Goal: Task Accomplishment & Management: Complete application form

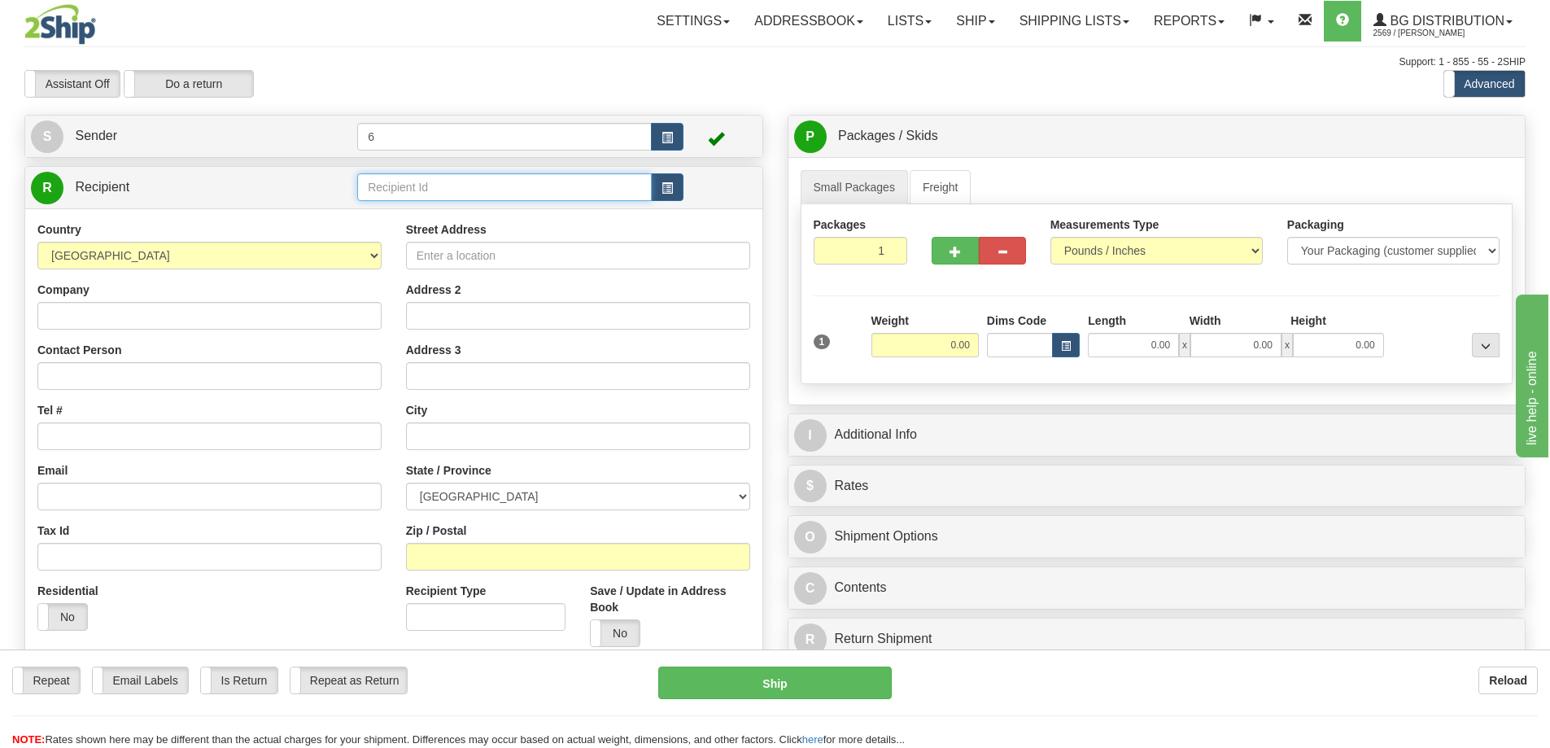
click at [489, 189] on input "text" at bounding box center [504, 187] width 295 height 28
type input "910913"
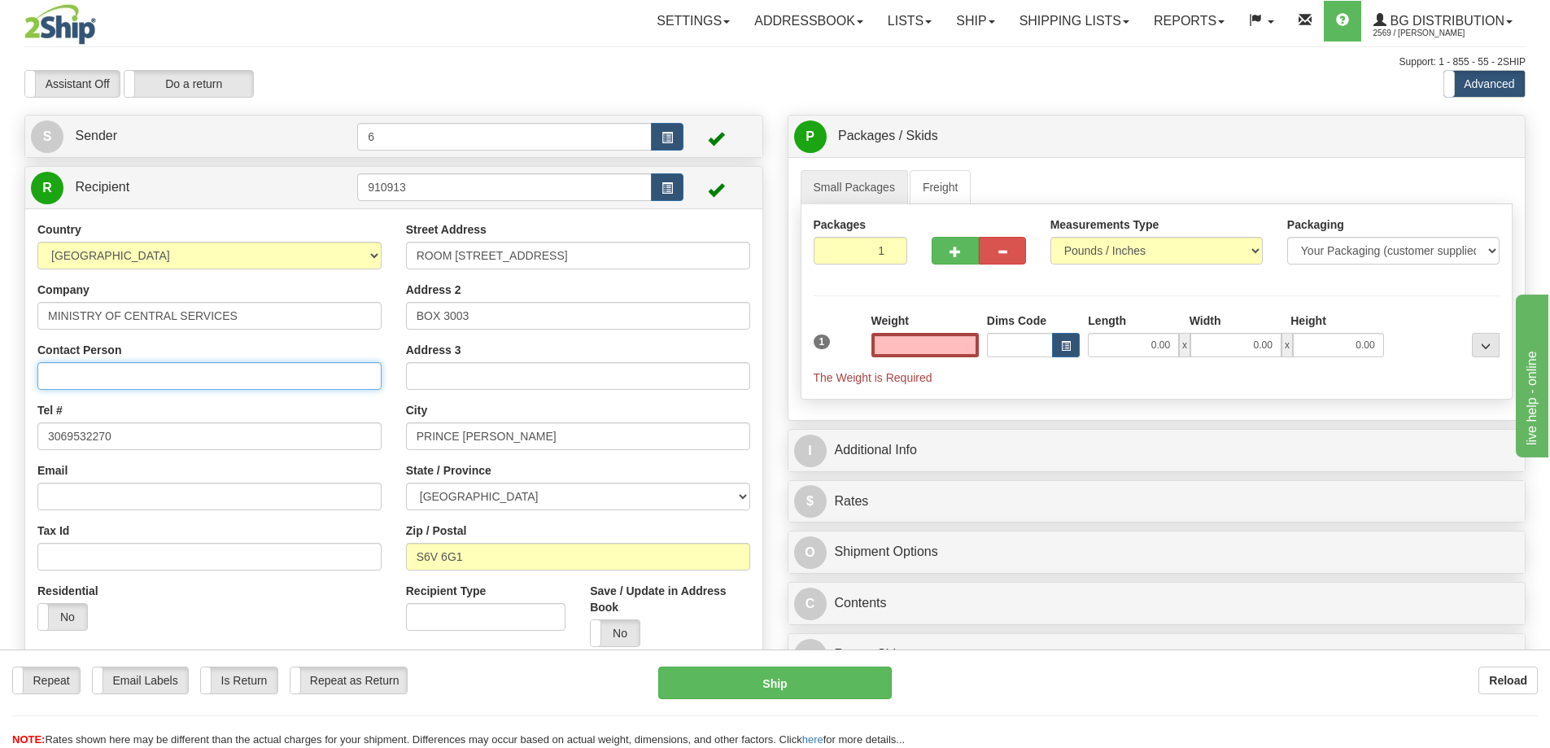
type input "0.00"
click at [114, 377] on input "Contact Person" at bounding box center [209, 376] width 344 height 28
type input "a"
type input "t"
type input "ATTN: [PERSON_NAME]"
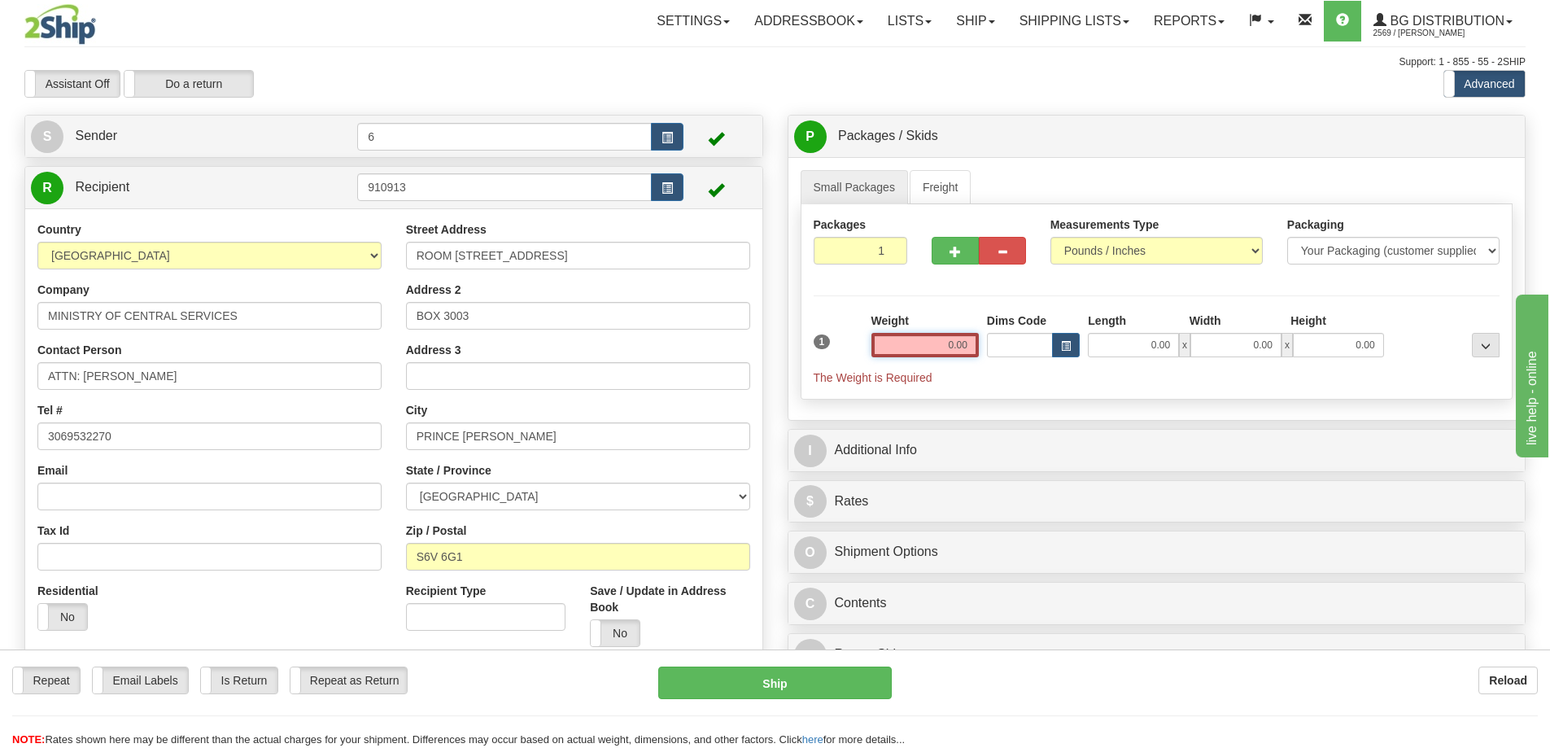
drag, startPoint x: 933, startPoint y: 346, endPoint x: 1049, endPoint y: 356, distance: 116.0
click at [1050, 359] on div "1 Weight 0.00 Dims Code 0.00" at bounding box center [1157, 348] width 695 height 73
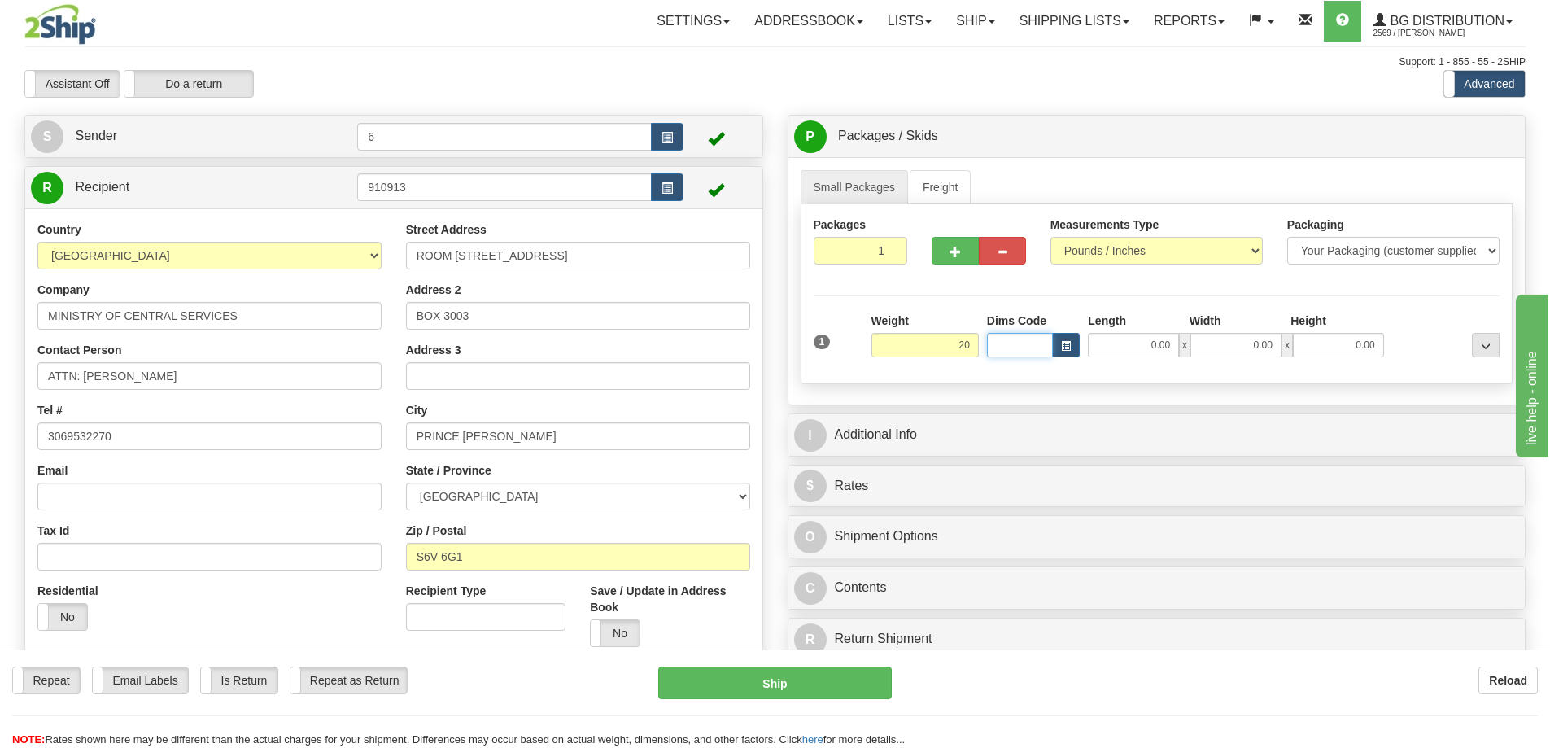
type input "20.00"
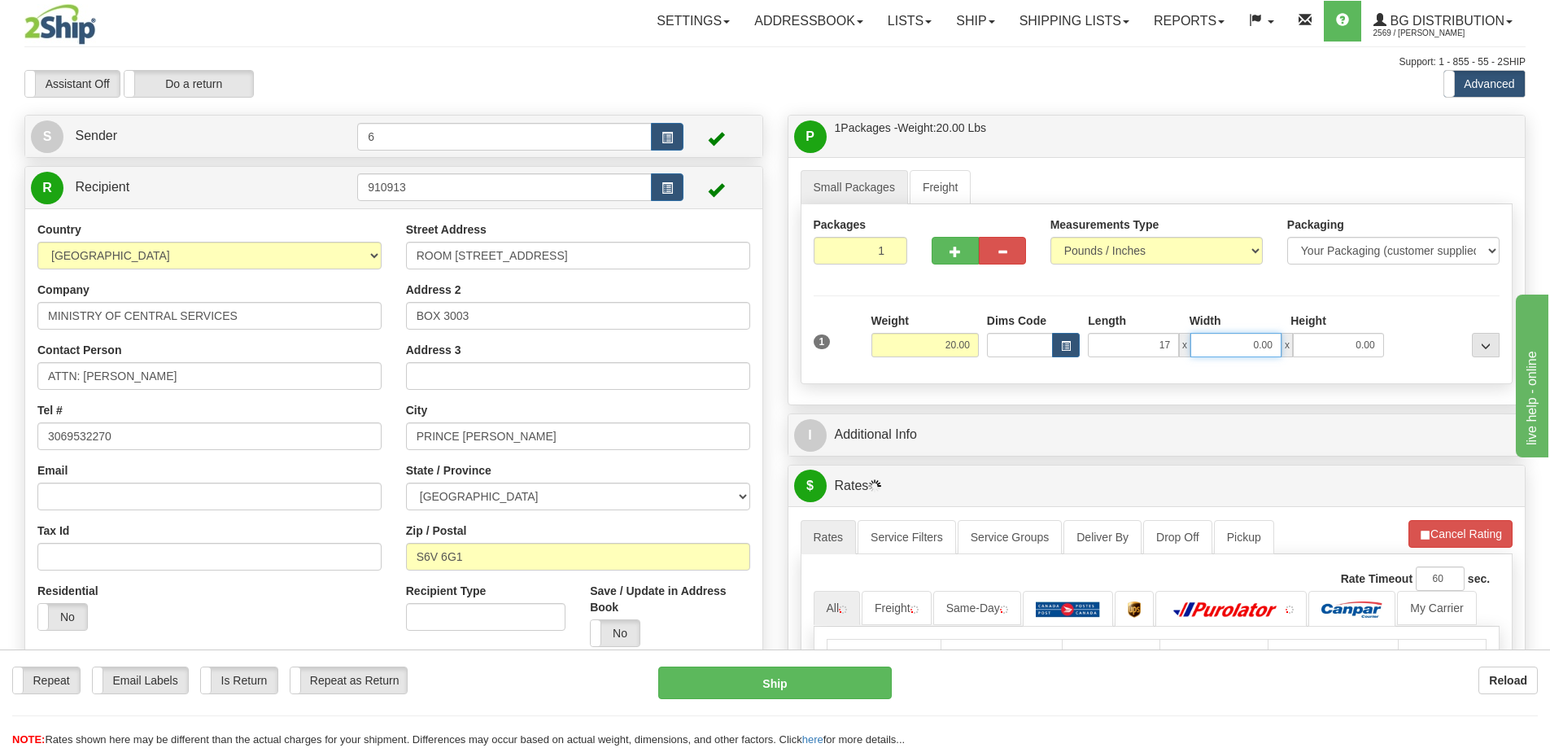
type input "17.00"
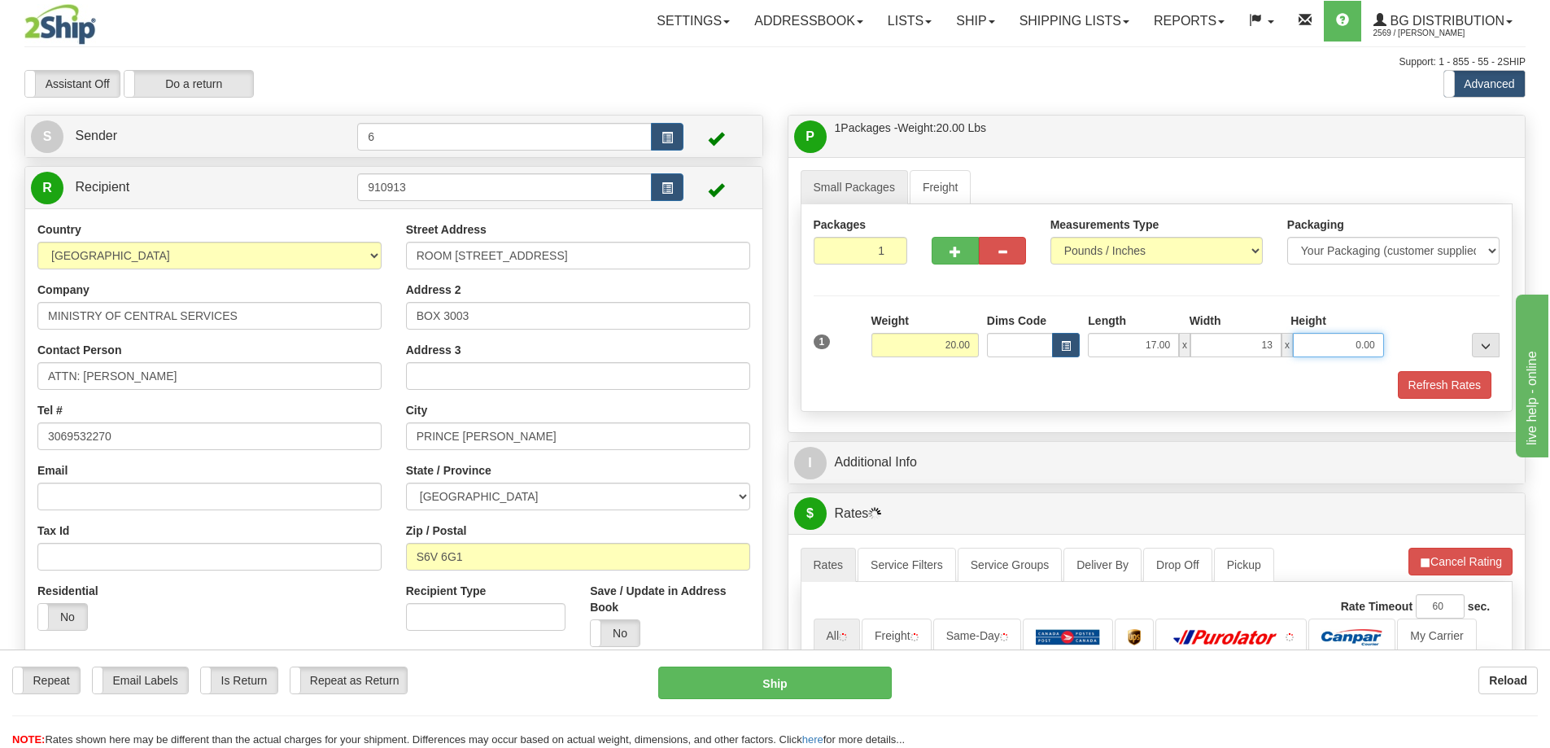
type input "13.00"
type input "11.00"
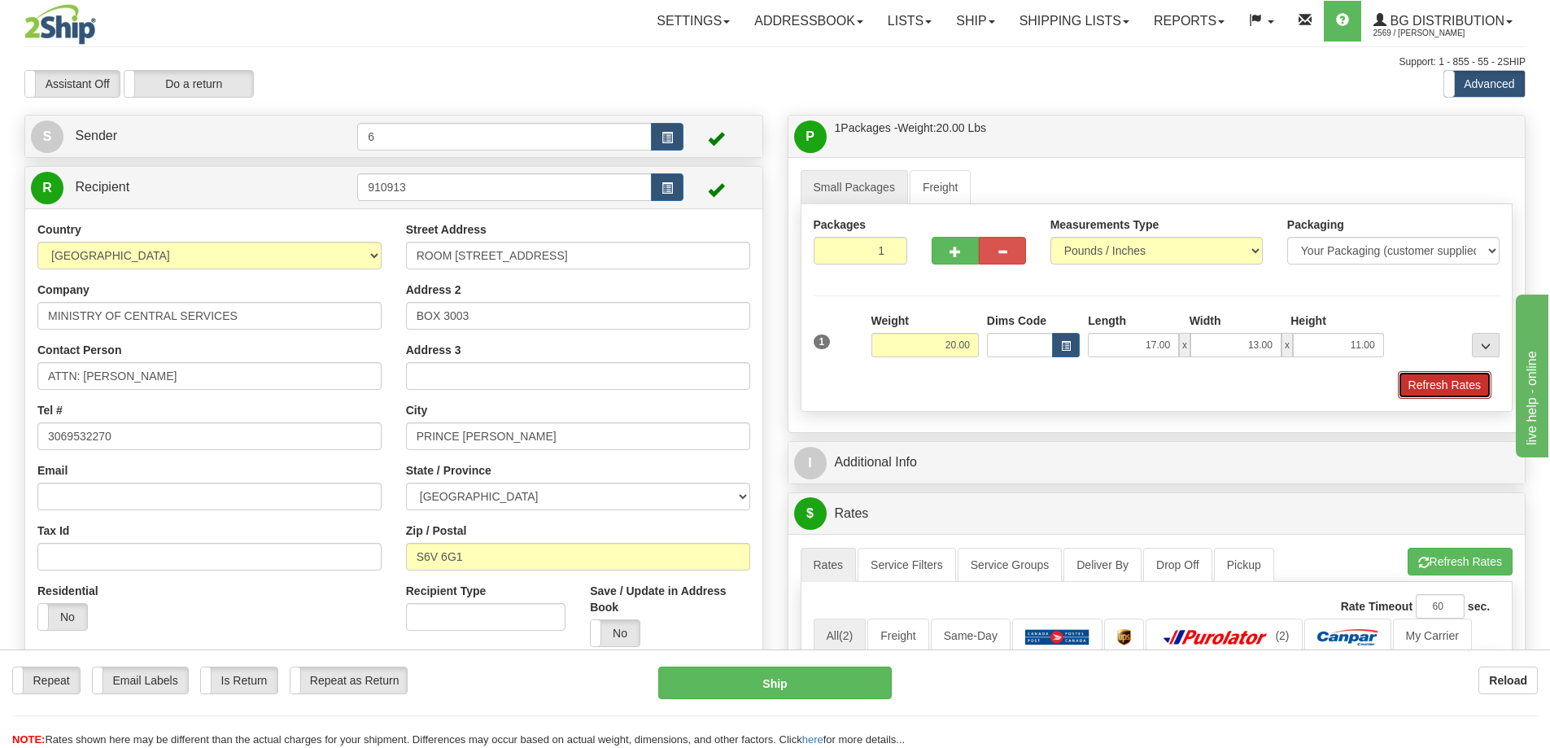
click at [1434, 374] on button "Refresh Rates" at bounding box center [1445, 385] width 94 height 28
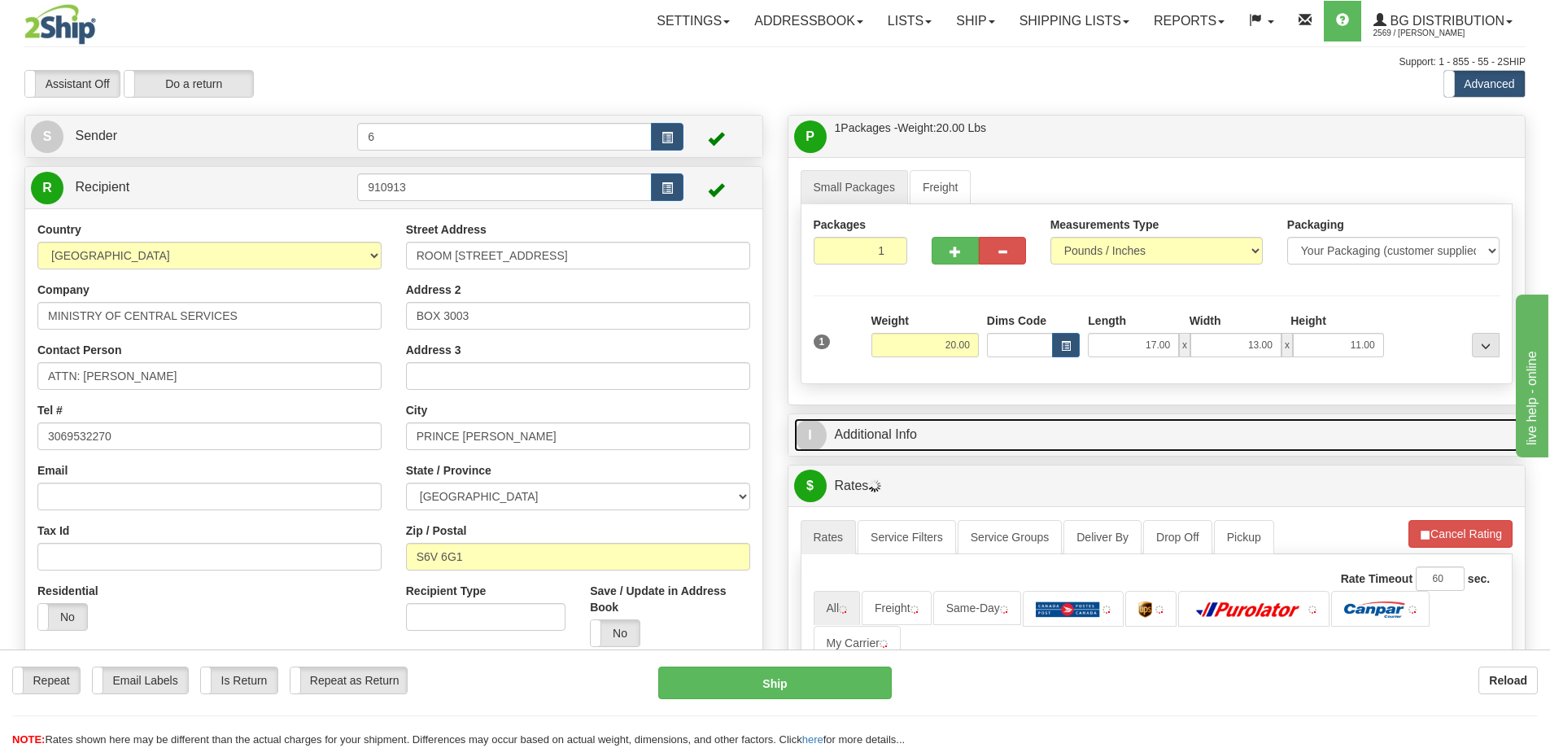
click at [1375, 450] on link "I Additional Info" at bounding box center [1157, 434] width 726 height 33
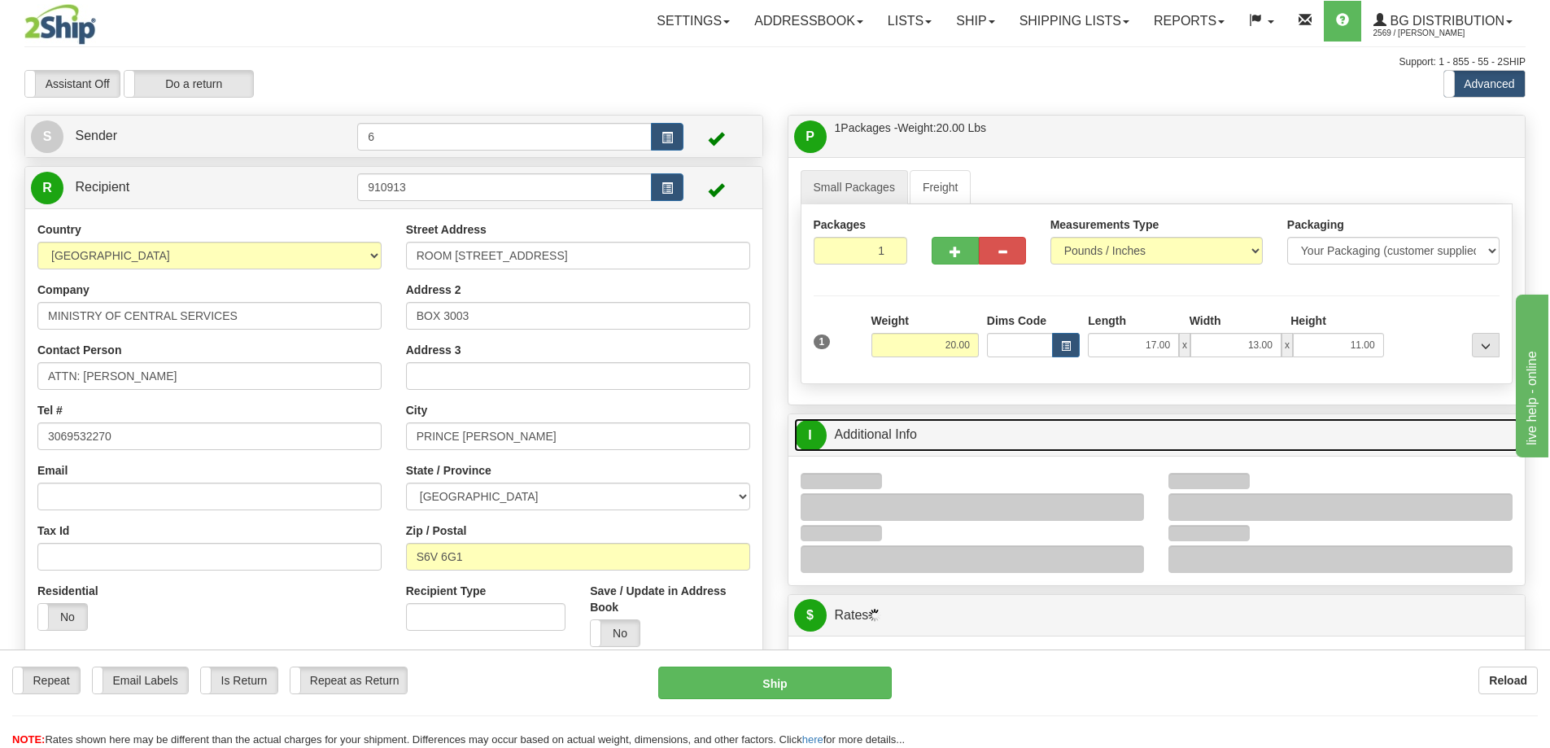
scroll to position [163, 0]
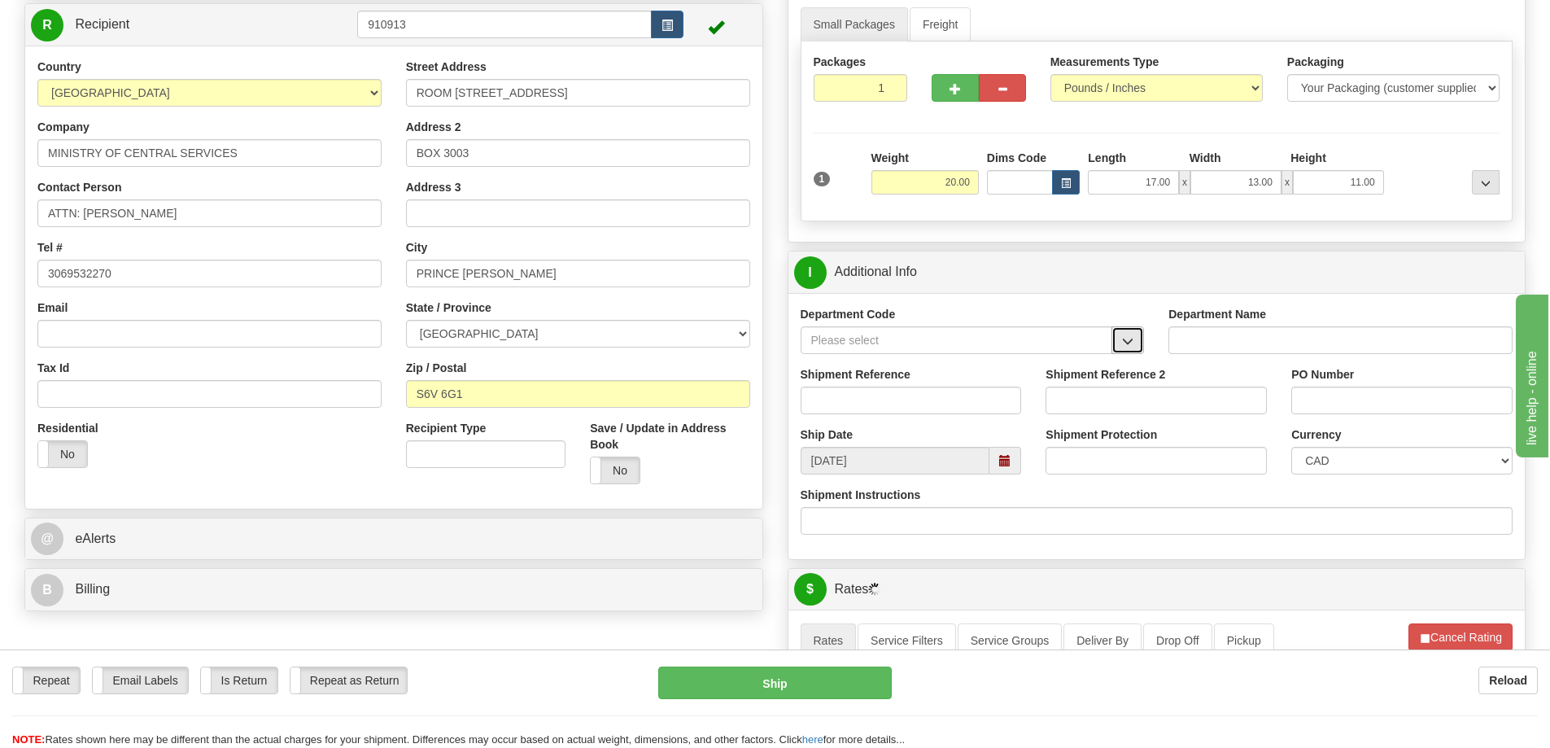
click at [1125, 346] on span "button" at bounding box center [1127, 341] width 11 height 11
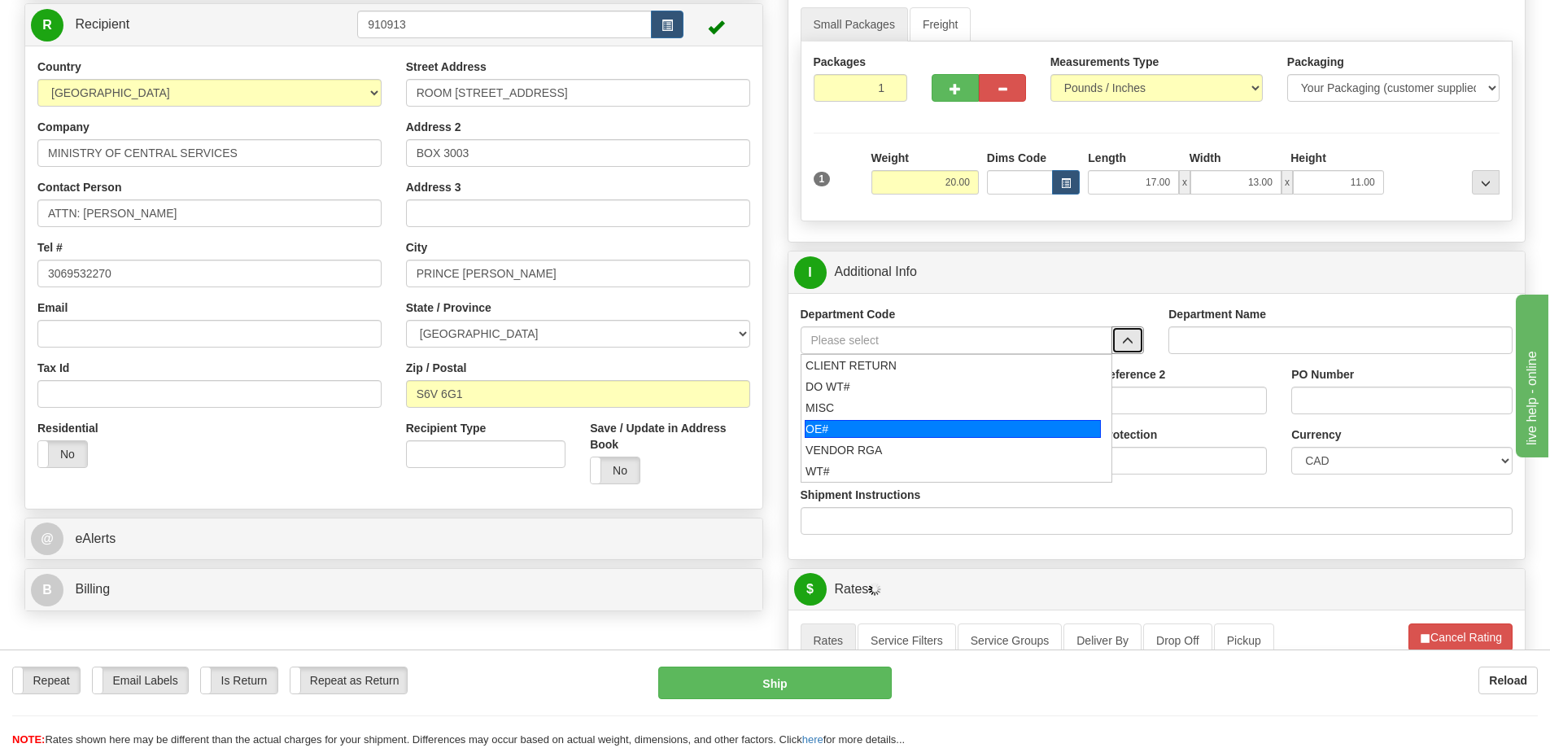
click at [834, 430] on div "OE#" at bounding box center [953, 429] width 296 height 18
type input "OE#"
type input "ORDERS"
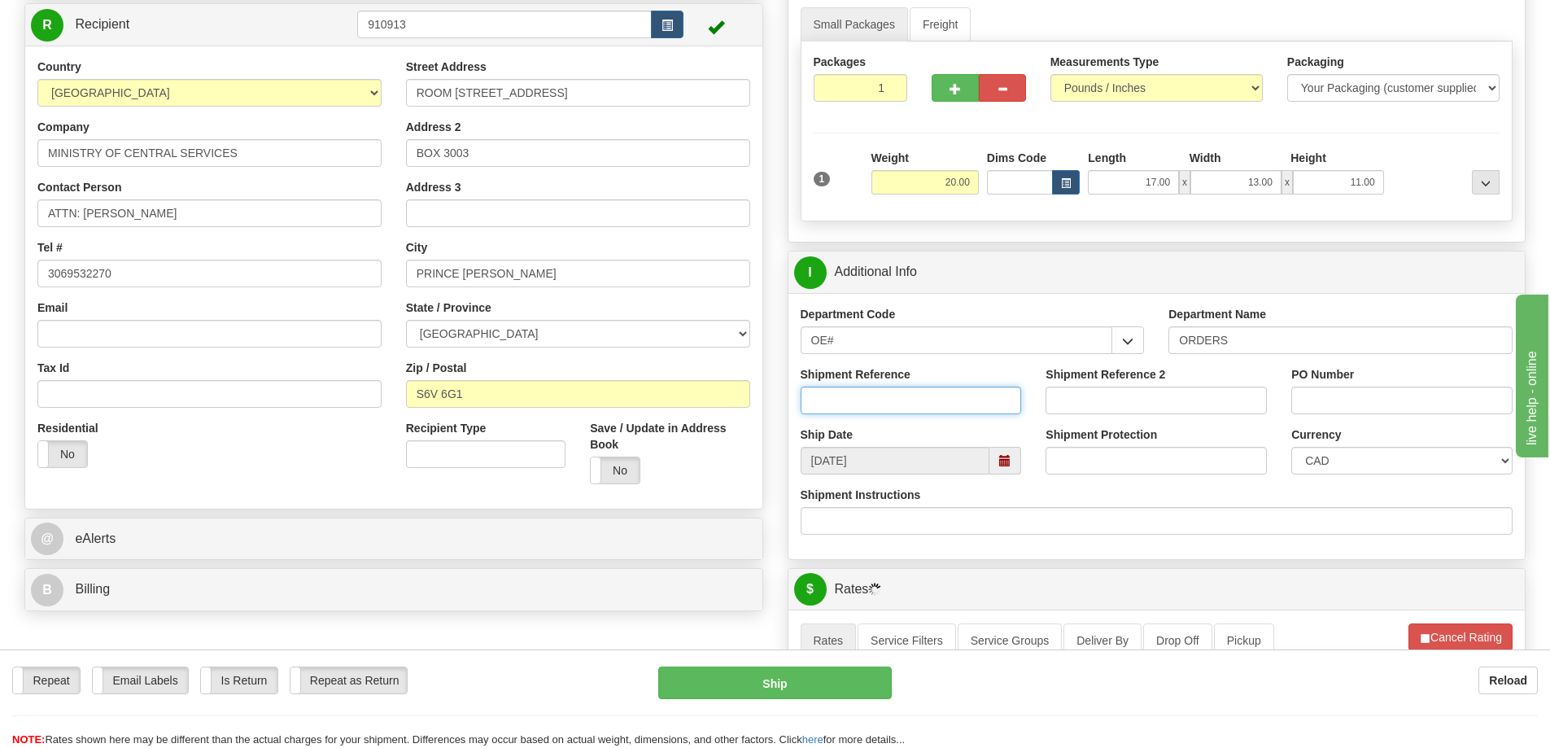
click at [844, 394] on input "Shipment Reference" at bounding box center [911, 400] width 221 height 28
type input "9"
type input "90039842-00"
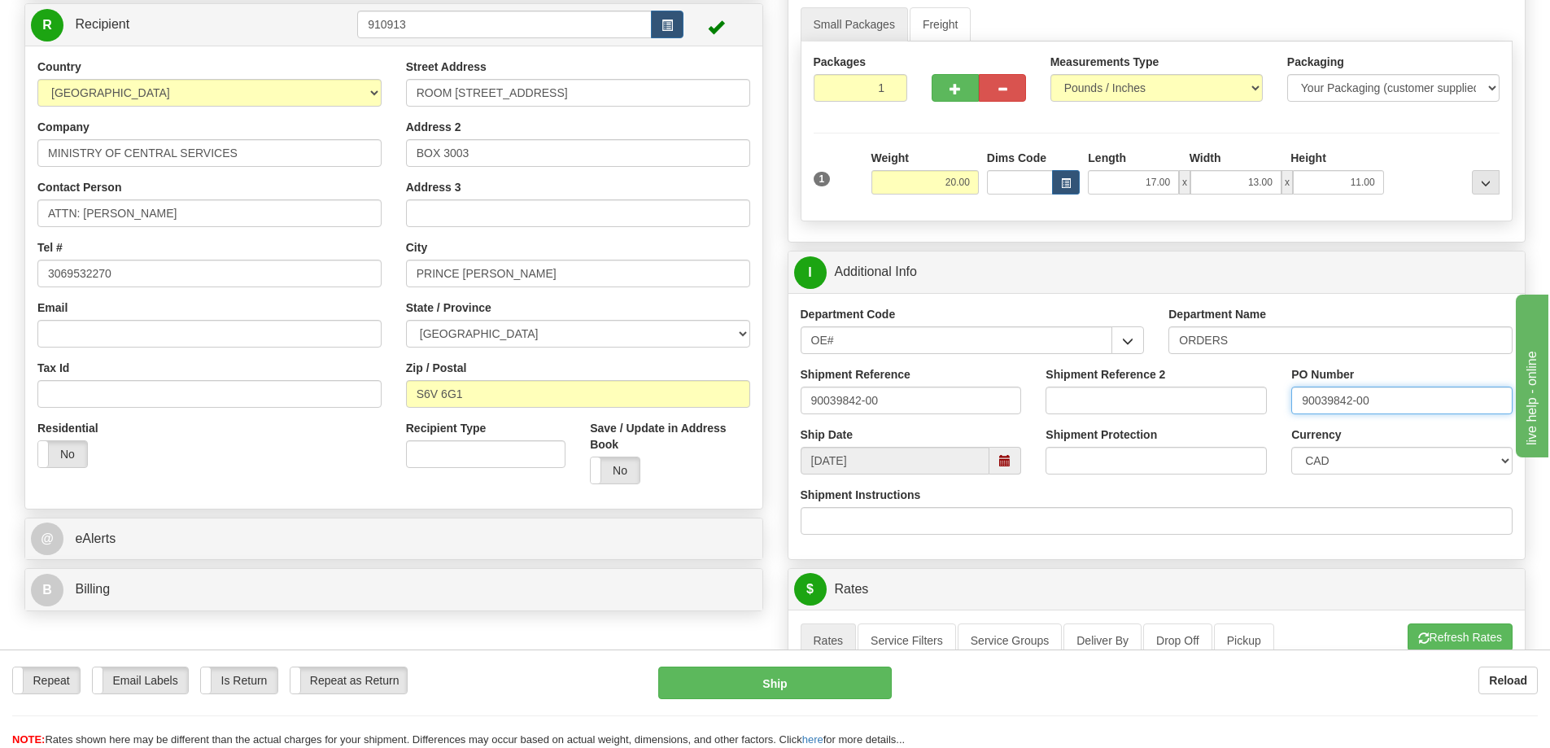
type input "90039842-00"
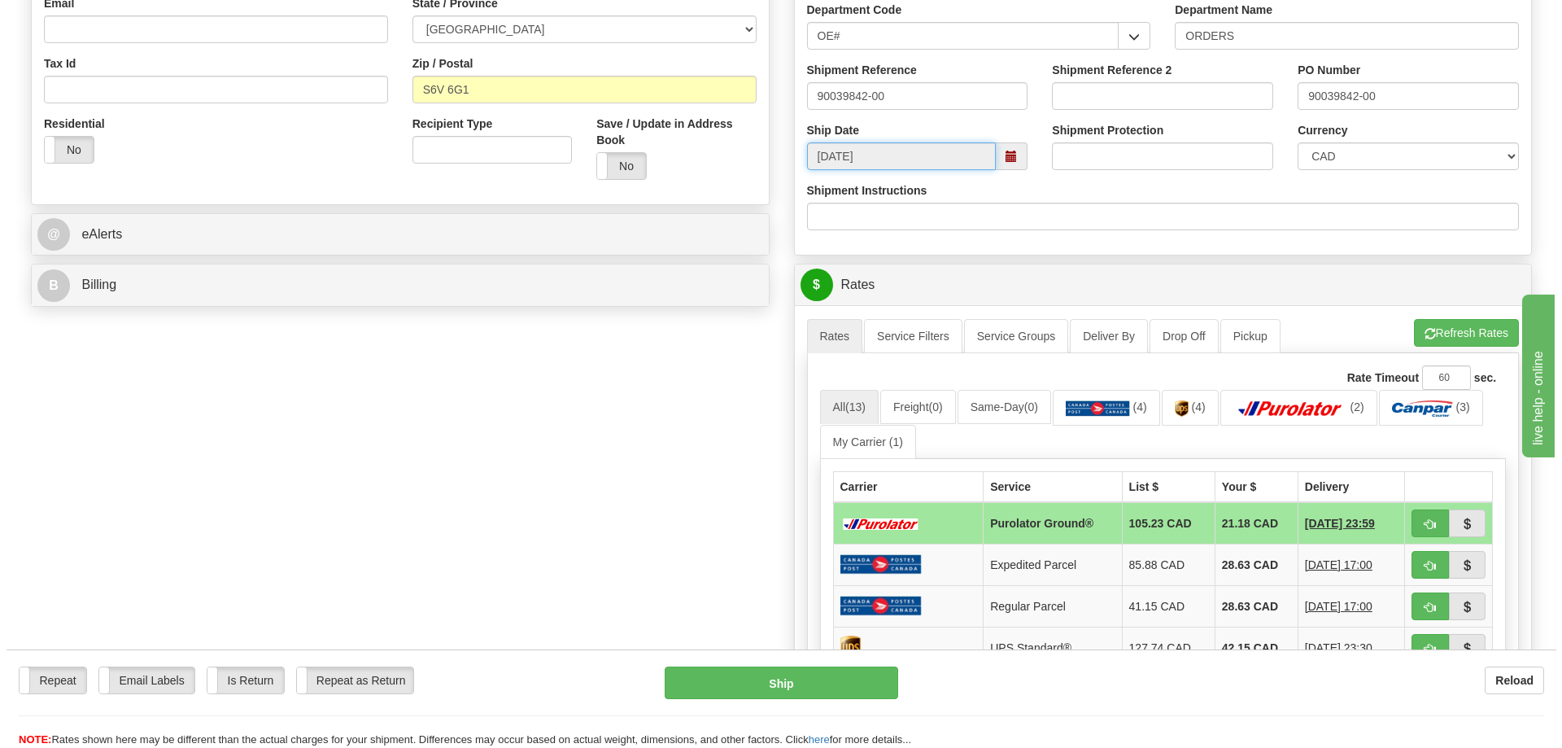
scroll to position [570, 0]
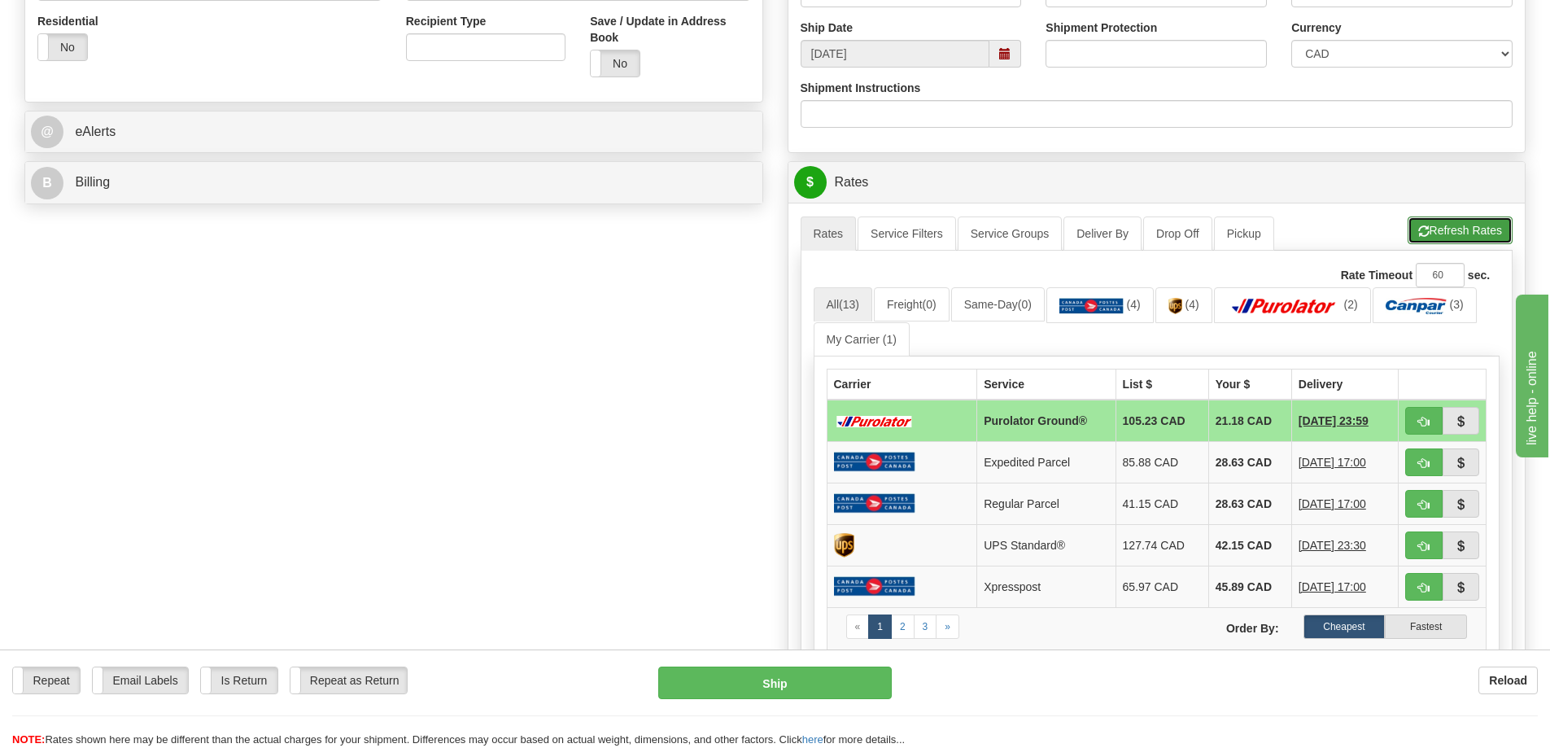
click at [1447, 220] on button "Refresh Rates" at bounding box center [1460, 230] width 105 height 28
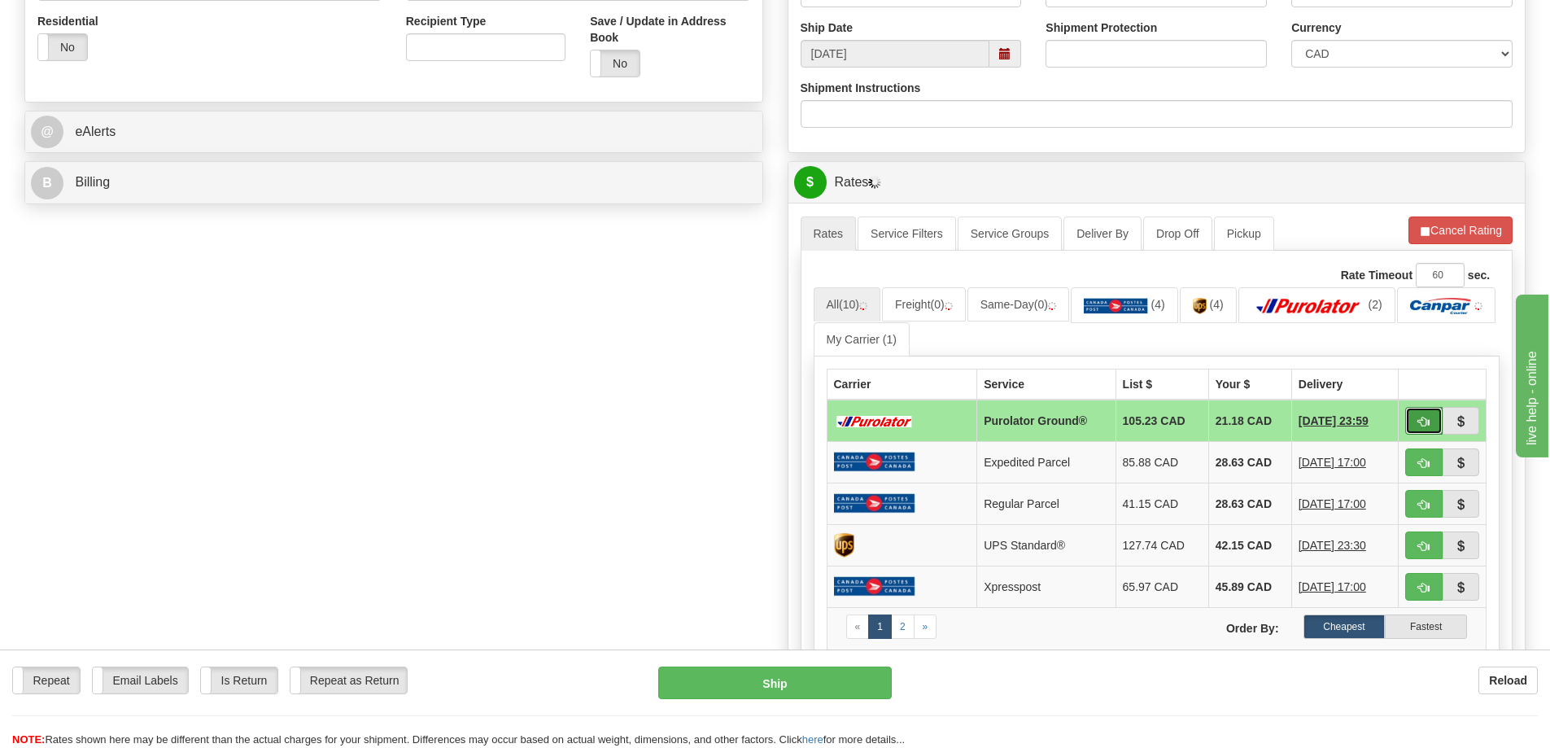
click at [1430, 421] on button "button" at bounding box center [1423, 421] width 37 height 28
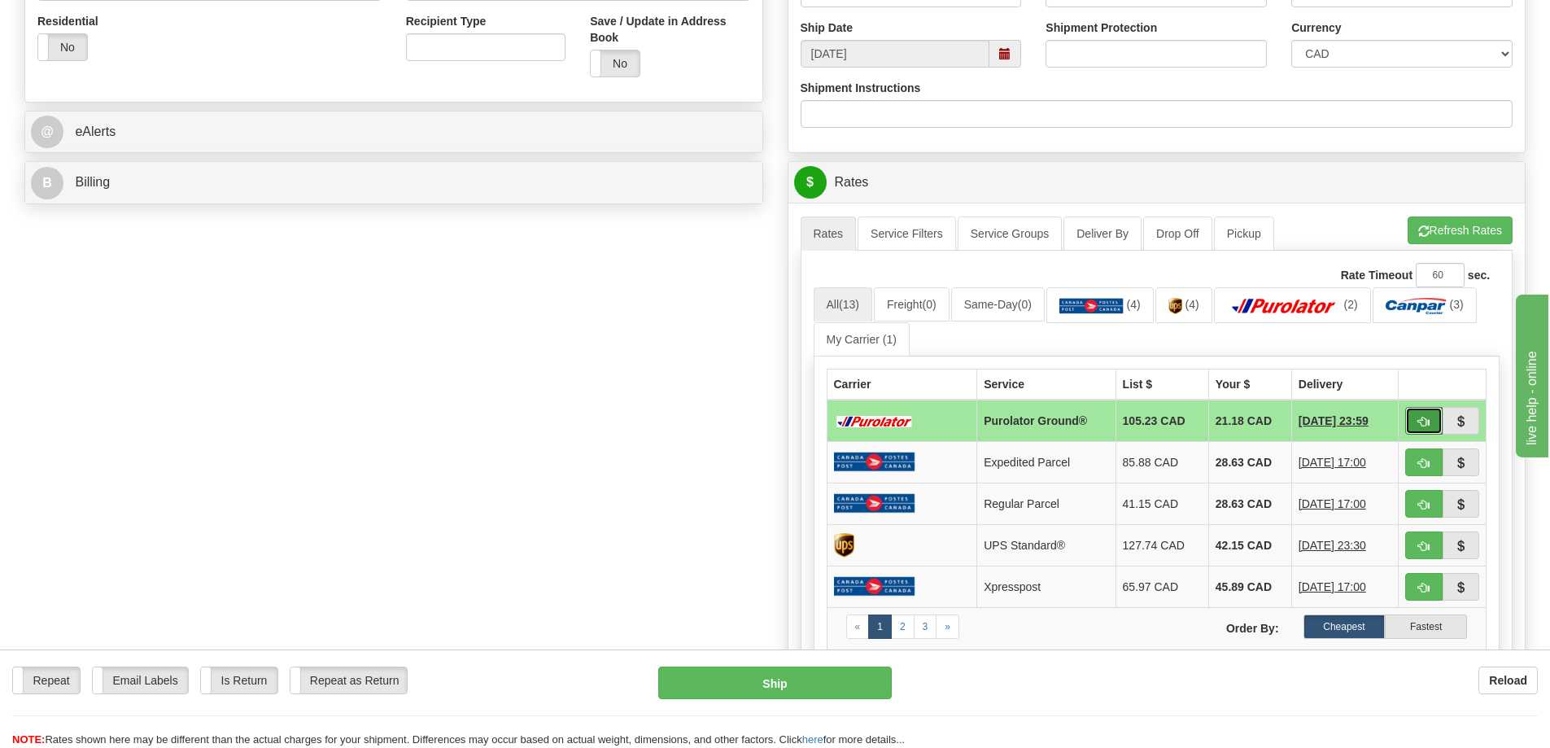
click at [1422, 422] on span "button" at bounding box center [1423, 422] width 11 height 11
type input "260"
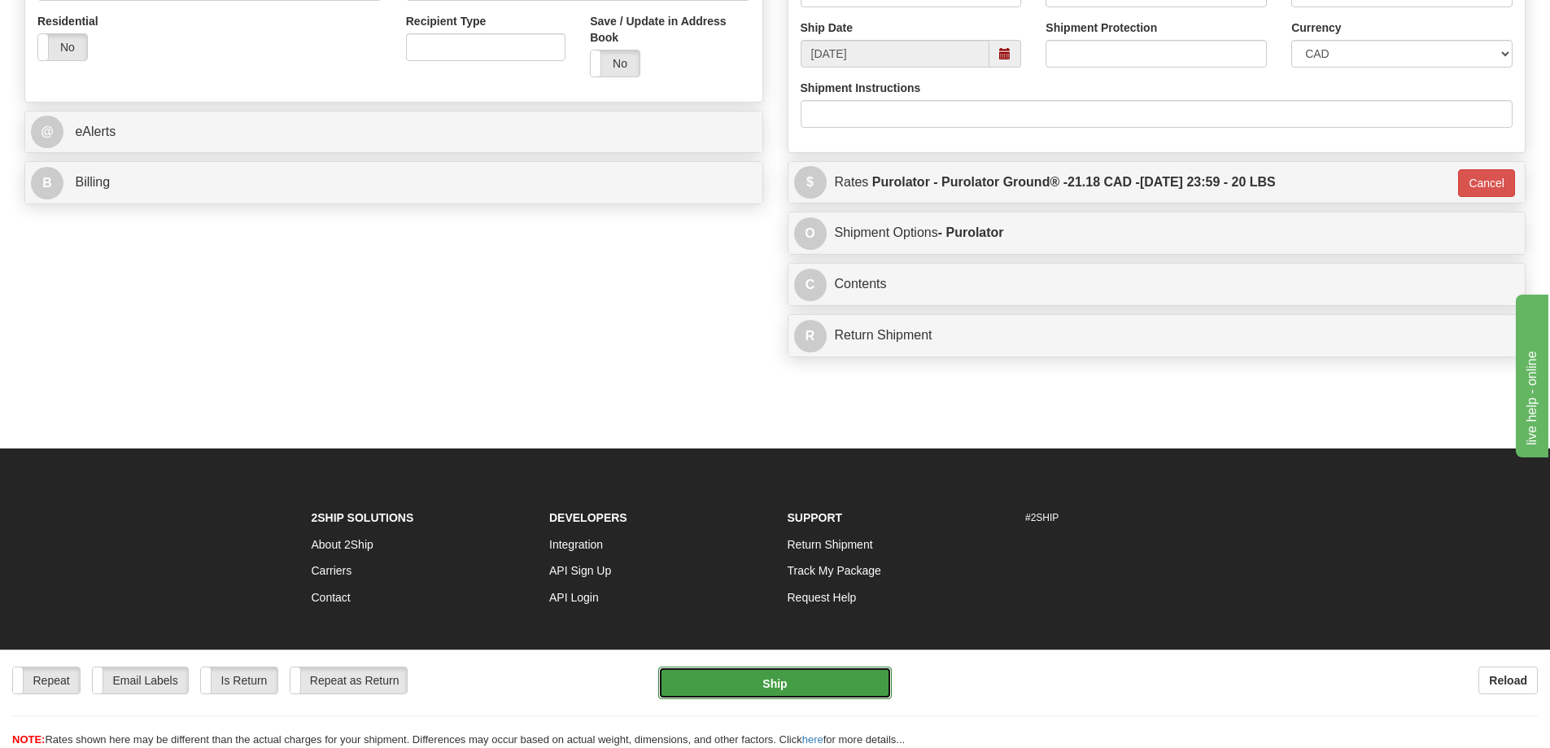
click at [845, 677] on button "Ship" at bounding box center [775, 682] width 234 height 33
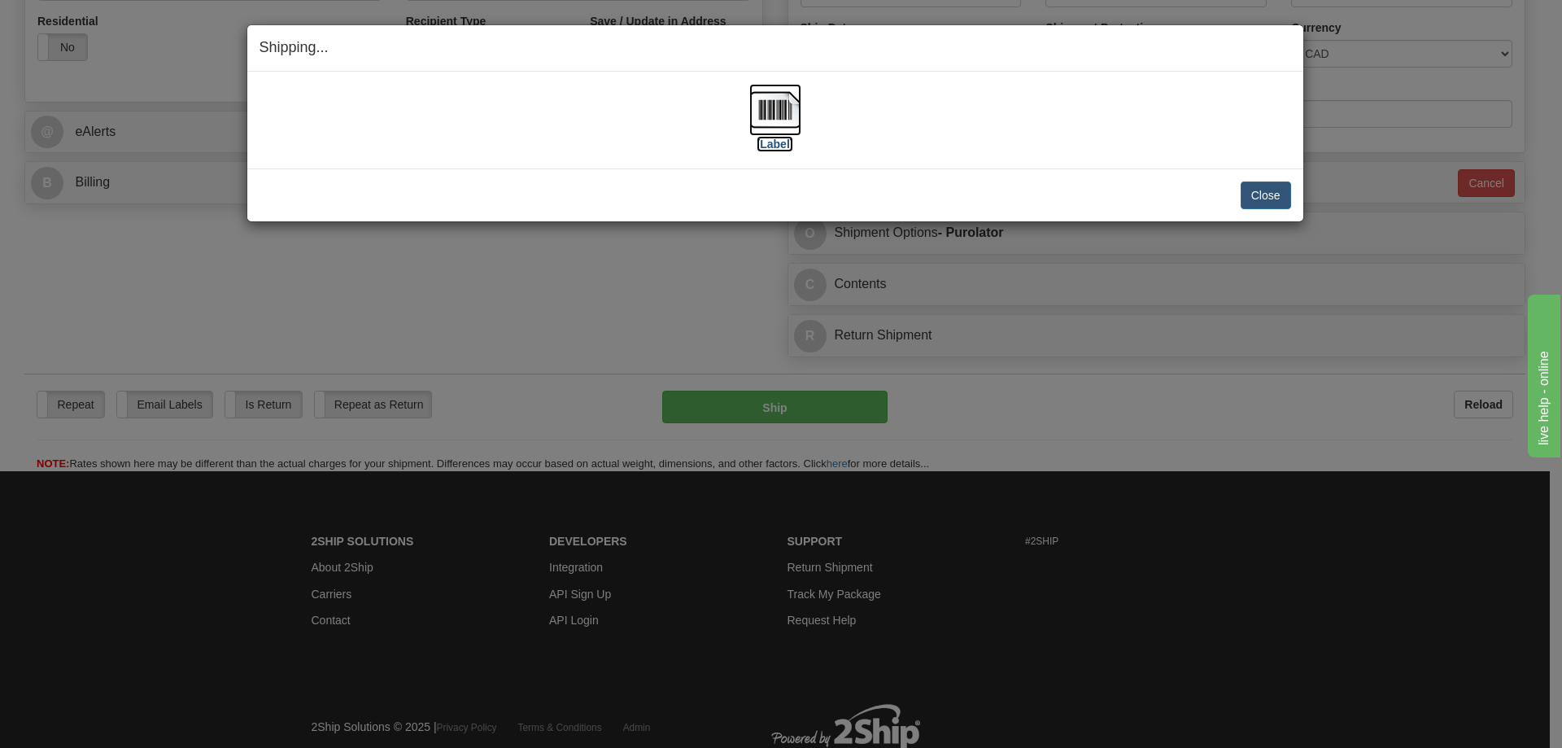
click at [780, 128] on img at bounding box center [775, 110] width 52 height 52
